Goal: Task Accomplishment & Management: Complete application form

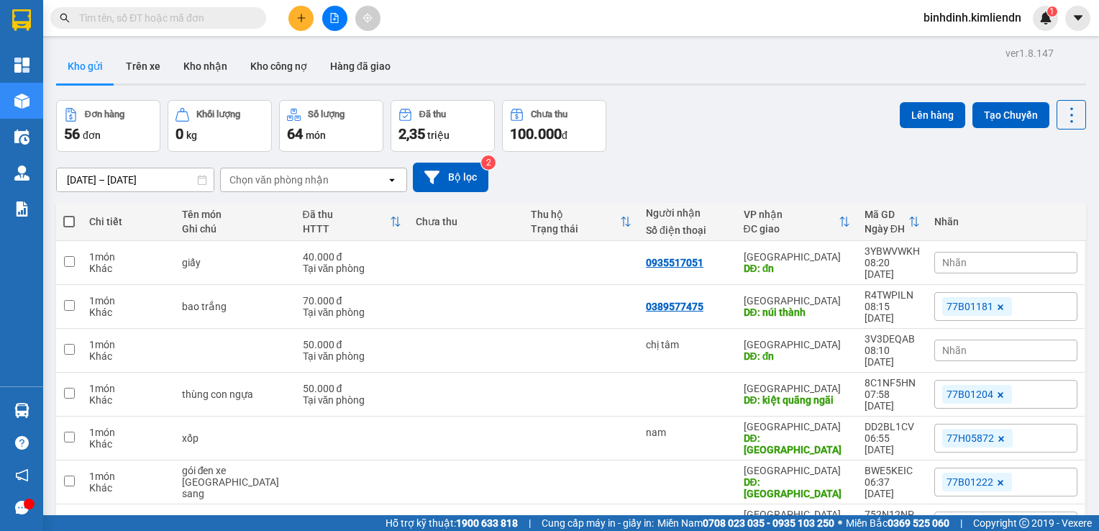
click at [311, 23] on button at bounding box center [300, 18] width 25 height 25
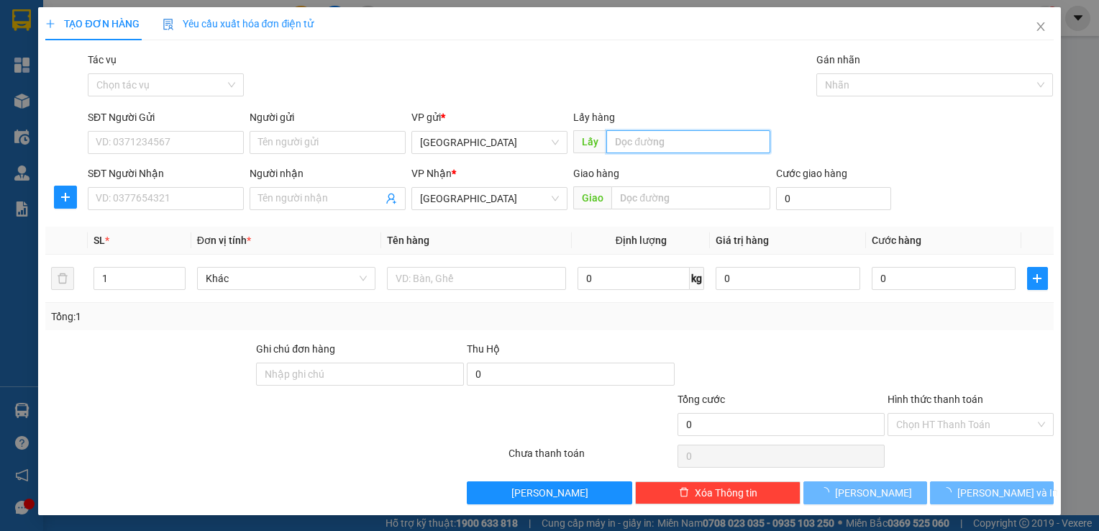
click at [617, 136] on input "text" at bounding box center [687, 141] width 163 height 23
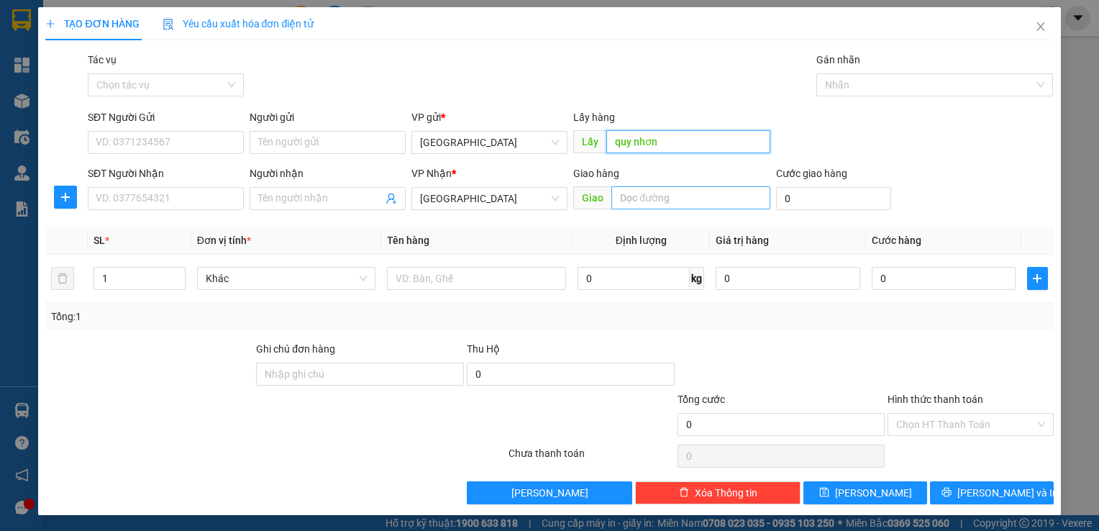
type input "quy nhơn"
click at [651, 193] on input "text" at bounding box center [690, 197] width 158 height 23
type input "dốc sỏi"
type input "3"
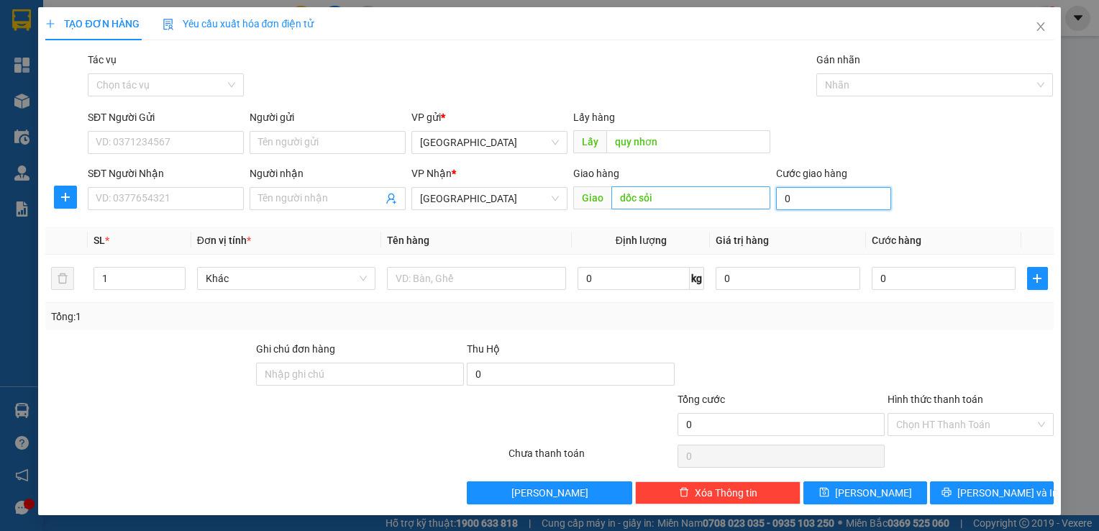
type input "3"
type input "30"
type input "300"
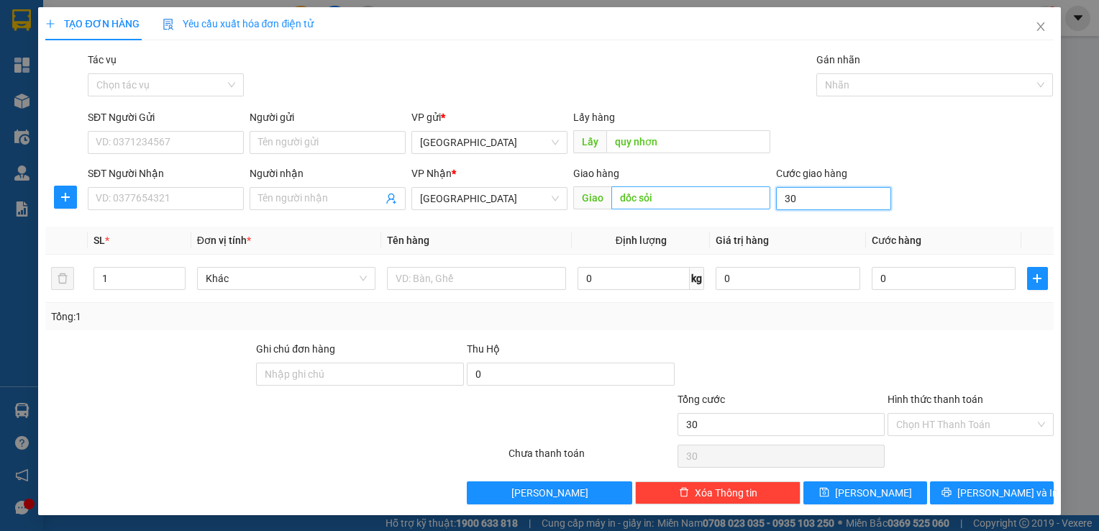
type input "300"
type input "3.000"
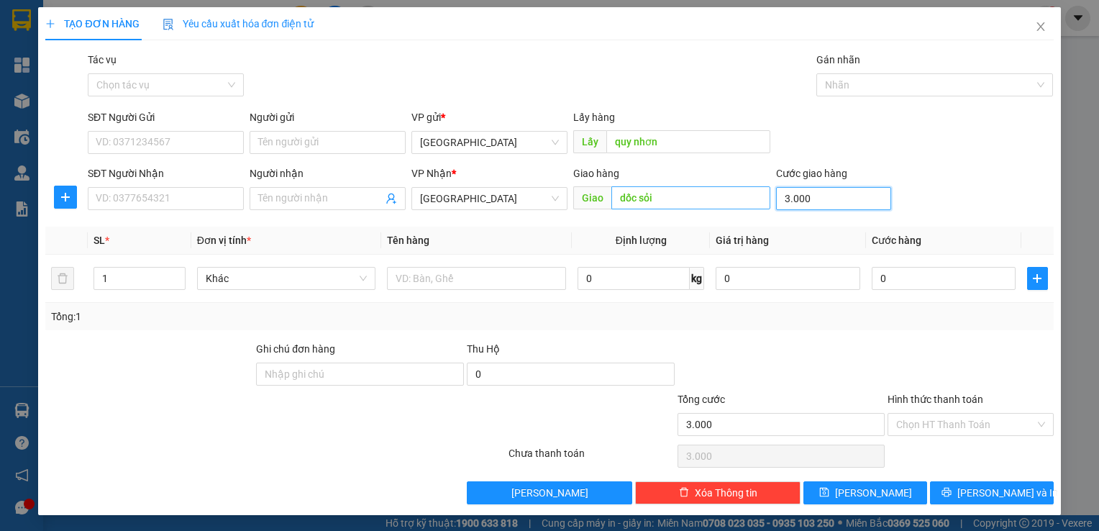
type input "30.000"
click at [861, 78] on div at bounding box center [928, 84] width 216 height 17
type input "30.000"
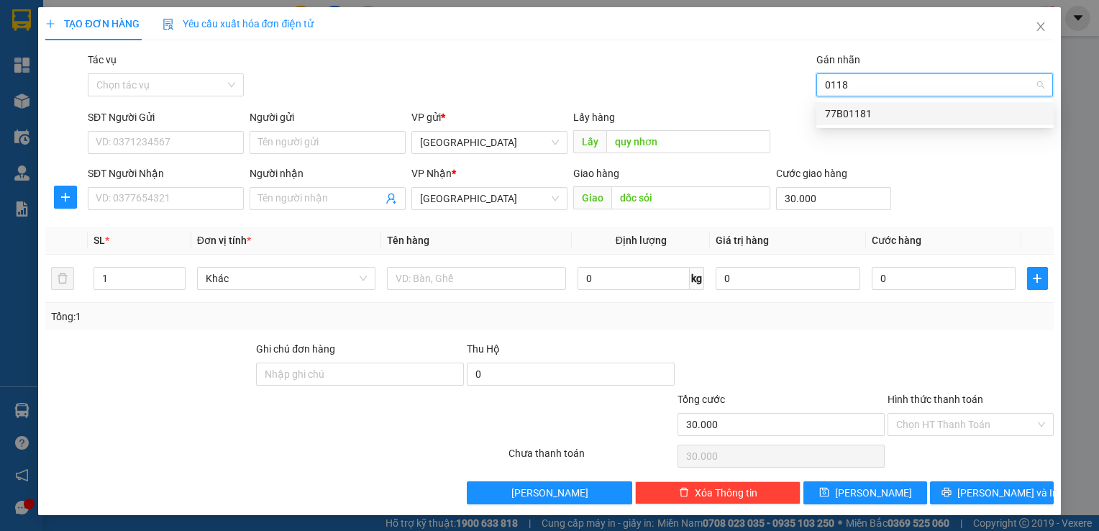
type input "01181"
click at [841, 114] on div "77B01181" at bounding box center [935, 114] width 220 height 16
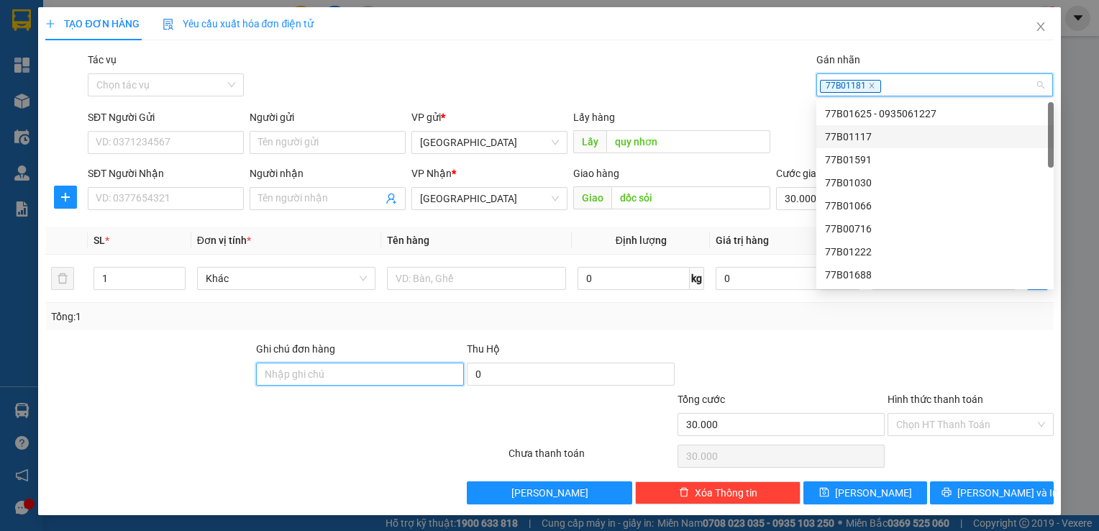
click at [408, 377] on input "Ghi chú đơn hàng" at bounding box center [360, 373] width 208 height 23
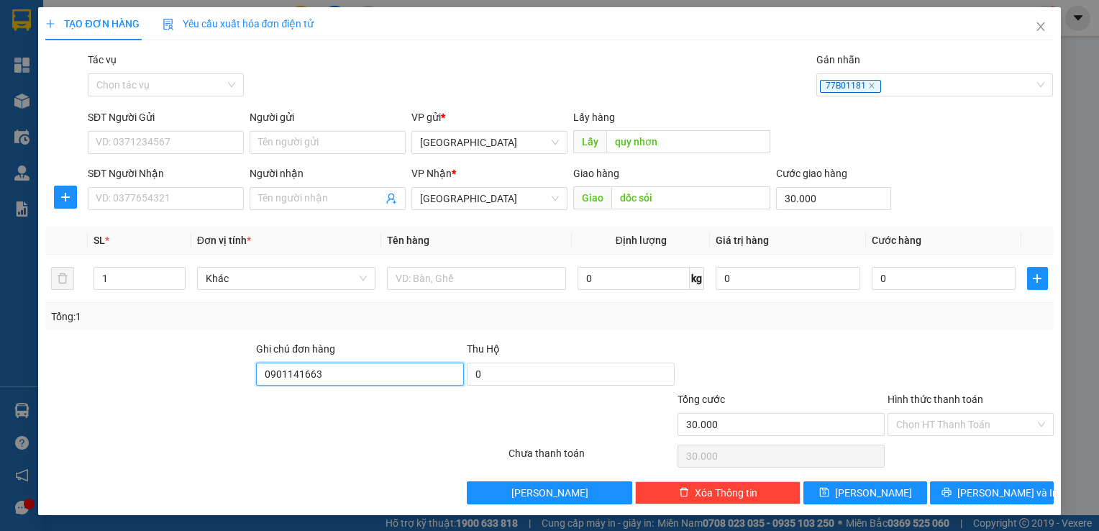
type input "0901141663"
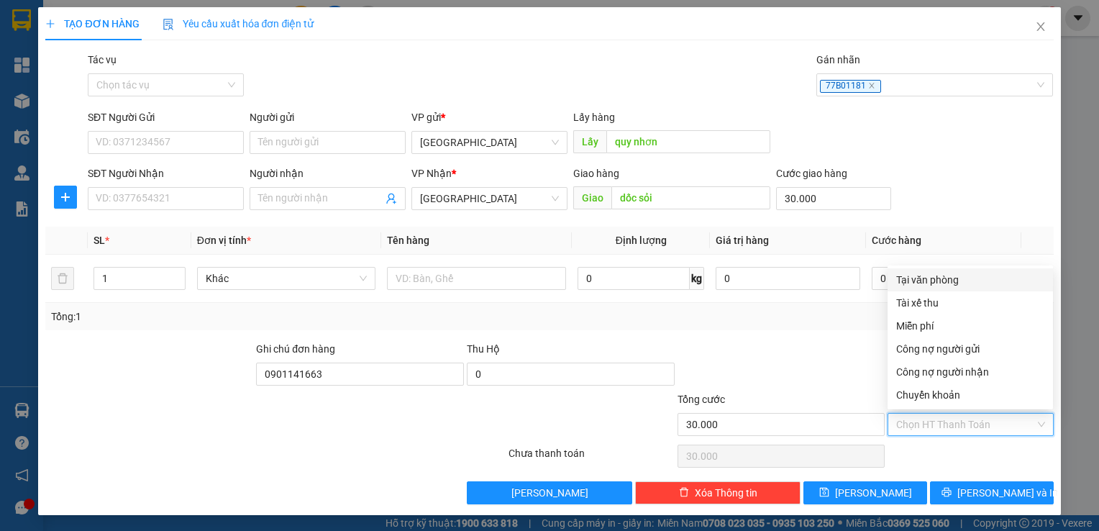
click at [938, 427] on input "Hình thức thanh toán" at bounding box center [965, 424] width 138 height 22
click at [942, 281] on div "Tại văn phòng" at bounding box center [970, 280] width 148 height 16
type input "0"
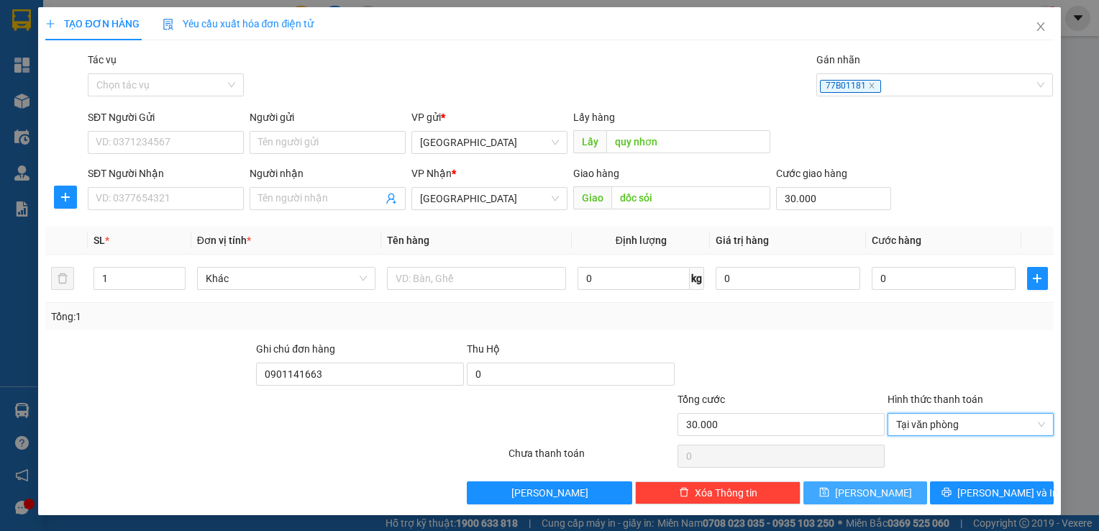
click at [904, 487] on button "Lưu" at bounding box center [865, 492] width 124 height 23
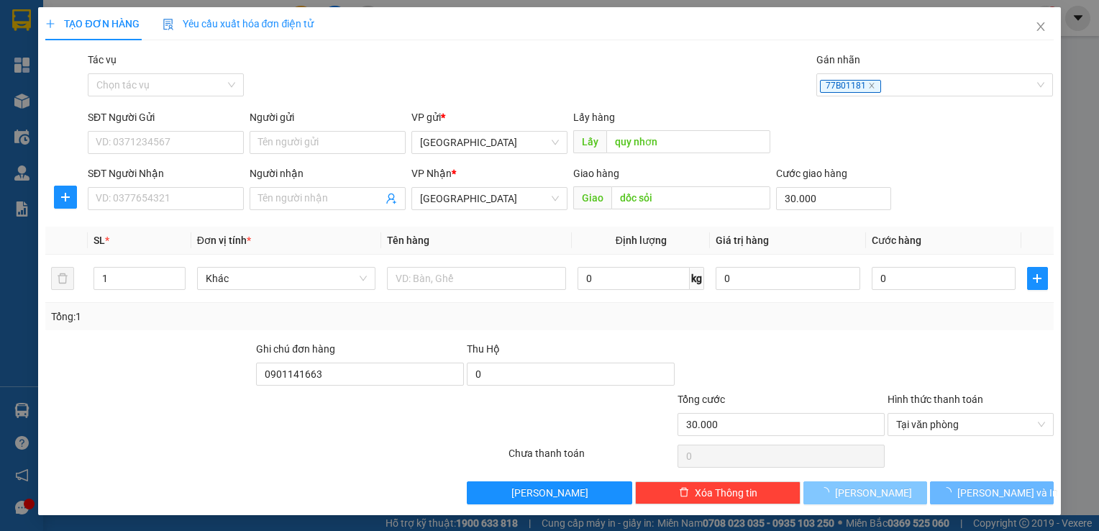
type input "0"
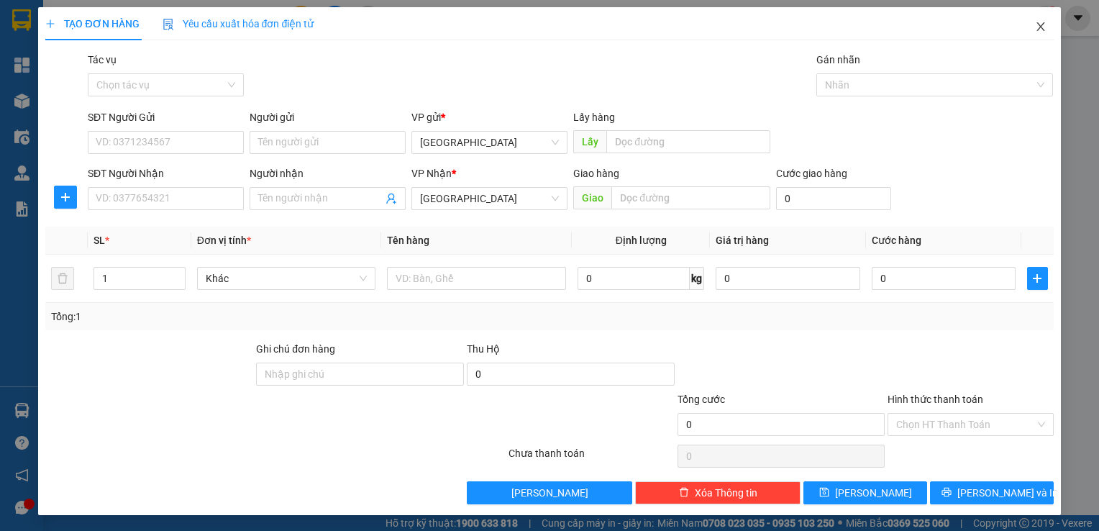
click at [1045, 21] on span "Close" at bounding box center [1040, 27] width 40 height 40
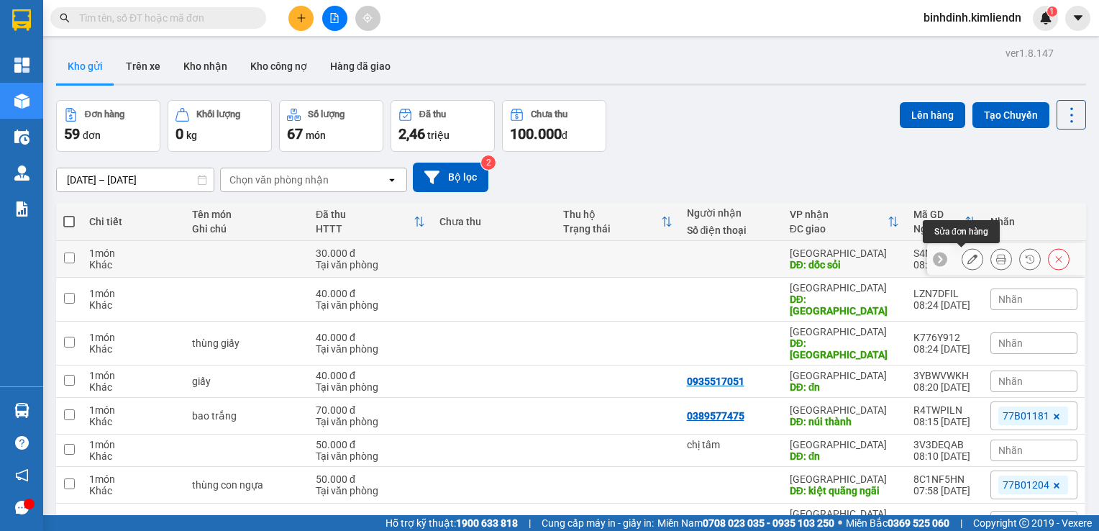
click at [968, 262] on button at bounding box center [972, 259] width 20 height 25
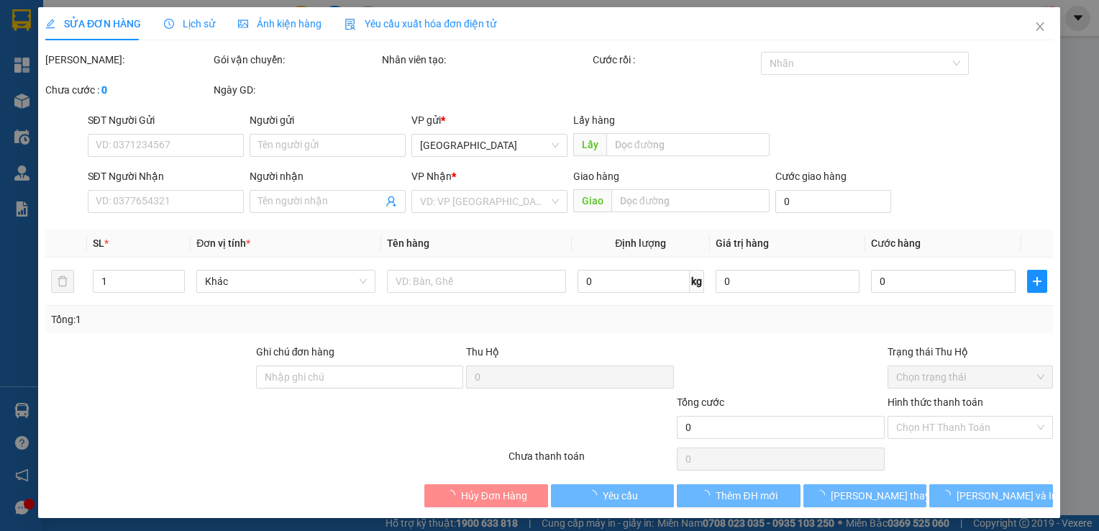
type input "quy nhơn"
type input "dốc sỏi"
type input "30.000"
type input "0901141663"
type input "30.000"
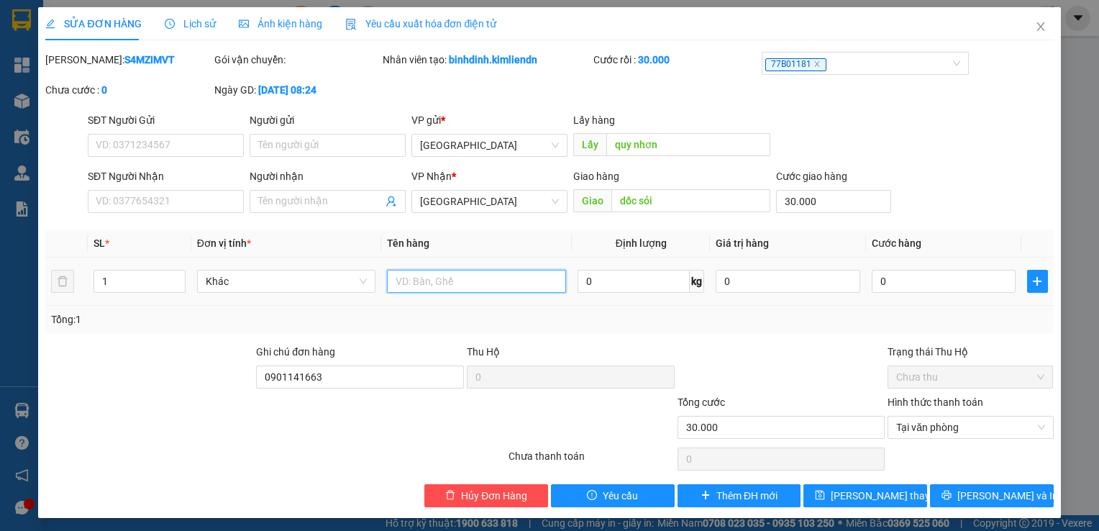
click at [449, 285] on input "text" at bounding box center [476, 281] width 179 height 23
type input "gói trắng"
click at [824, 500] on icon "save" at bounding box center [820, 495] width 10 height 10
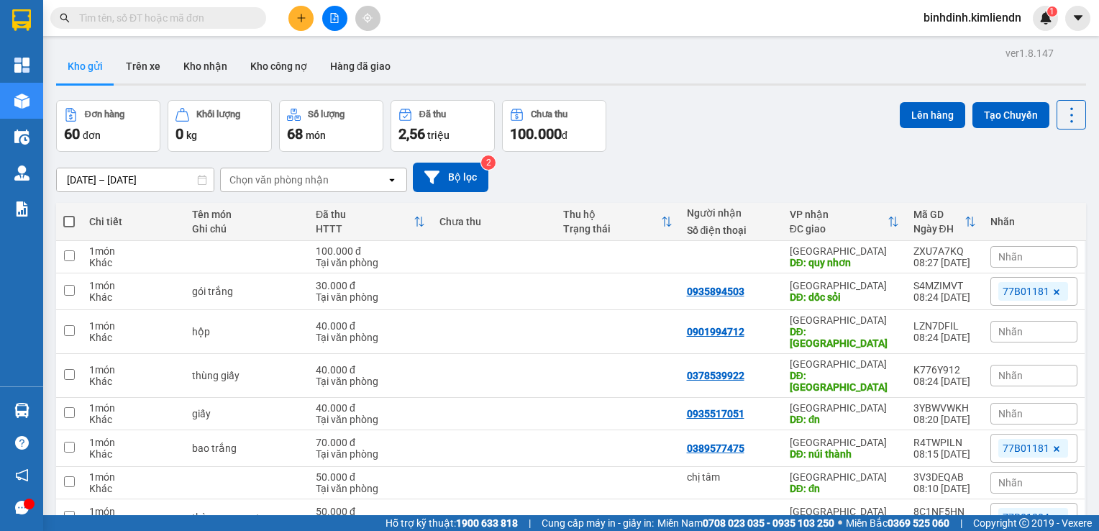
click at [671, 530] on html "Kết quả tìm kiếm ( 0 ) Bộ lọc No Data binhdinh.kimliendn 1 Tổng Quan Kho hàng m…" at bounding box center [549, 265] width 1099 height 531
